Goal: Task Accomplishment & Management: Manage account settings

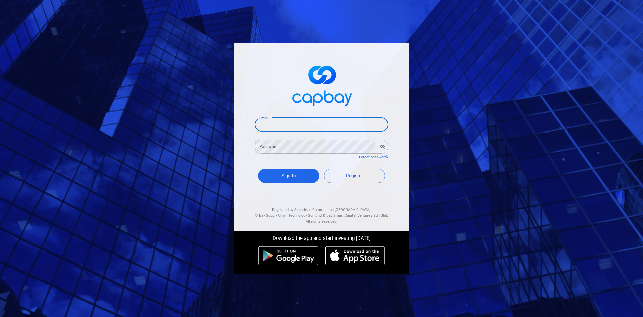
click at [281, 121] on input "Email" at bounding box center [322, 125] width 134 height 14
type input "[EMAIL_ADDRESS][DOMAIN_NAME]"
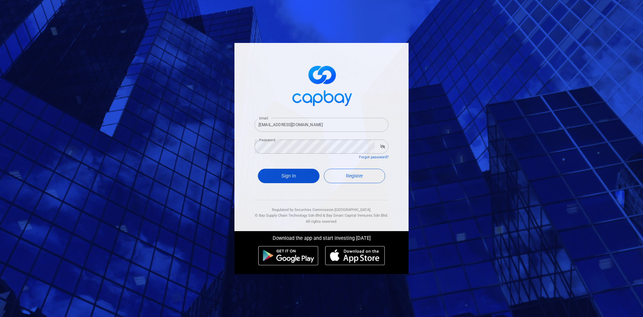
click at [296, 177] on button "Sign In" at bounding box center [289, 176] width 62 height 14
click at [283, 176] on button "Sign In" at bounding box center [289, 176] width 62 height 14
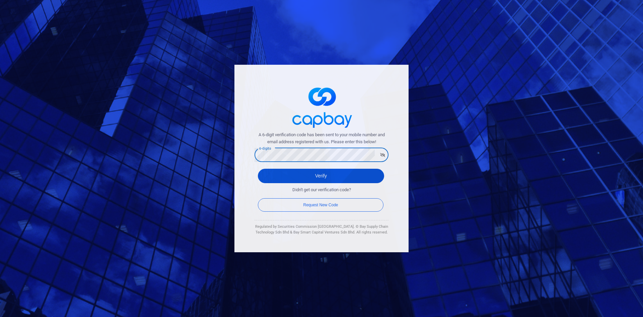
click at [329, 177] on button "Verify" at bounding box center [321, 176] width 126 height 14
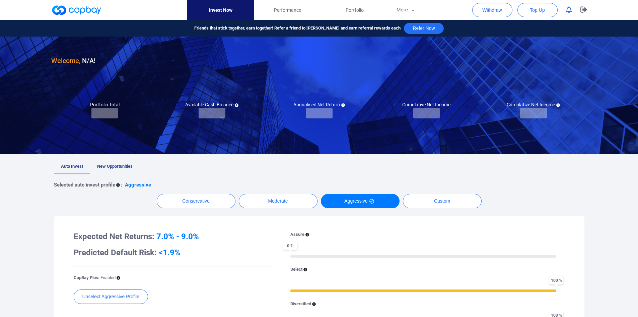
checkbox input "true"
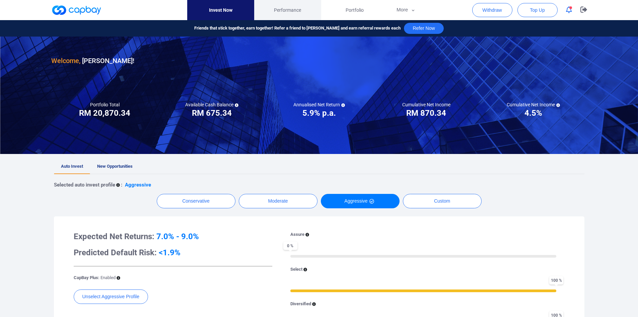
click at [290, 10] on span "Performance" at bounding box center [287, 9] width 27 height 7
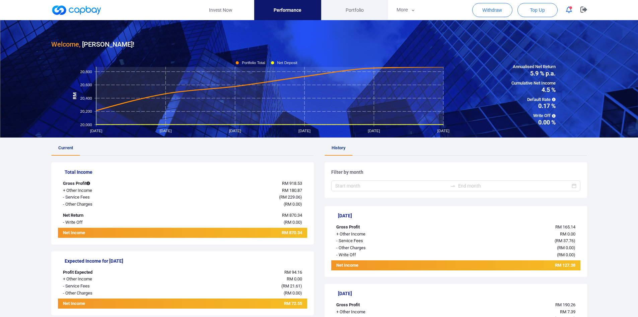
click at [363, 11] on span "Portfolio" at bounding box center [355, 9] width 18 height 7
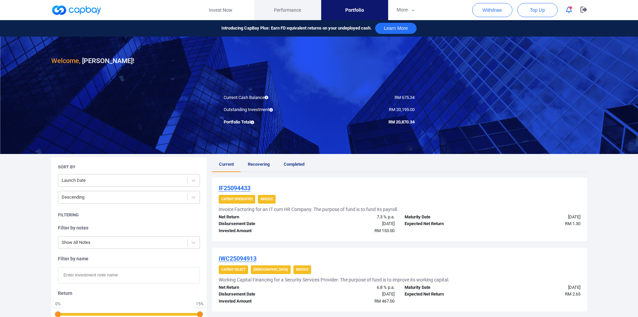
click at [295, 9] on span "Performance" at bounding box center [287, 9] width 27 height 7
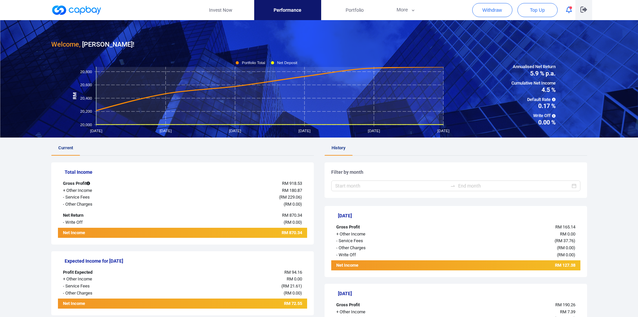
click at [583, 8] on icon "button" at bounding box center [584, 9] width 7 height 6
